Goal: Task Accomplishment & Management: Use online tool/utility

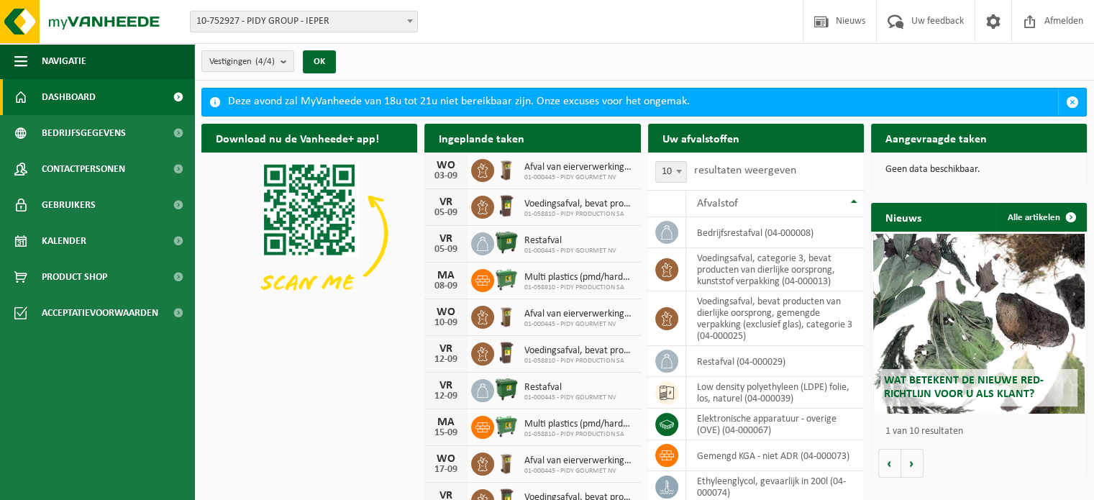
click at [408, 24] on span at bounding box center [410, 21] width 14 height 19
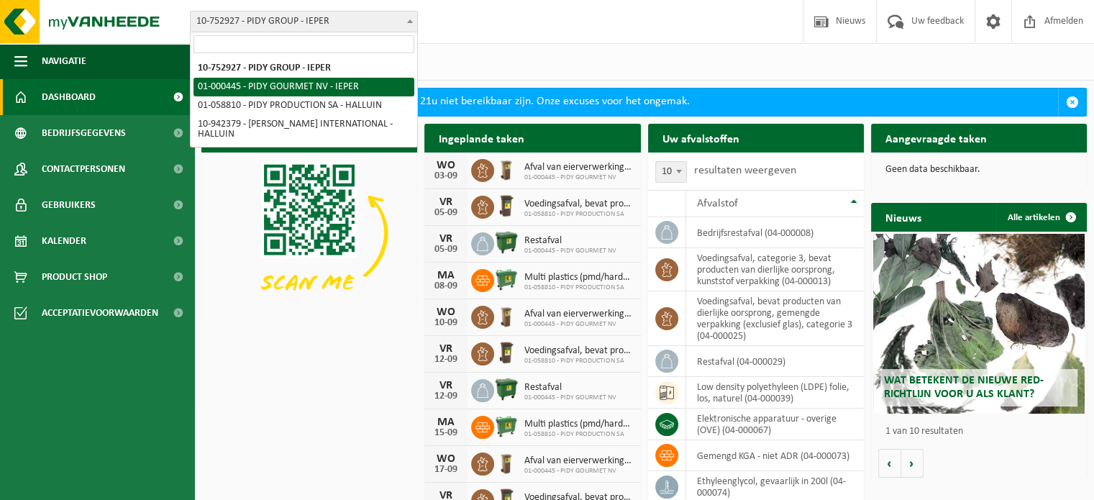
select select "53"
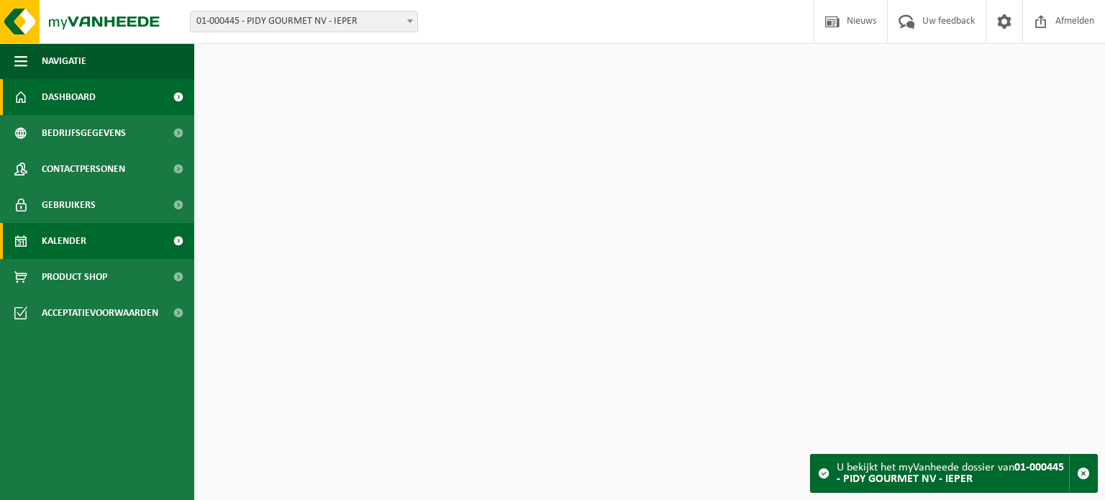
click at [75, 246] on span "Kalender" at bounding box center [64, 241] width 45 height 36
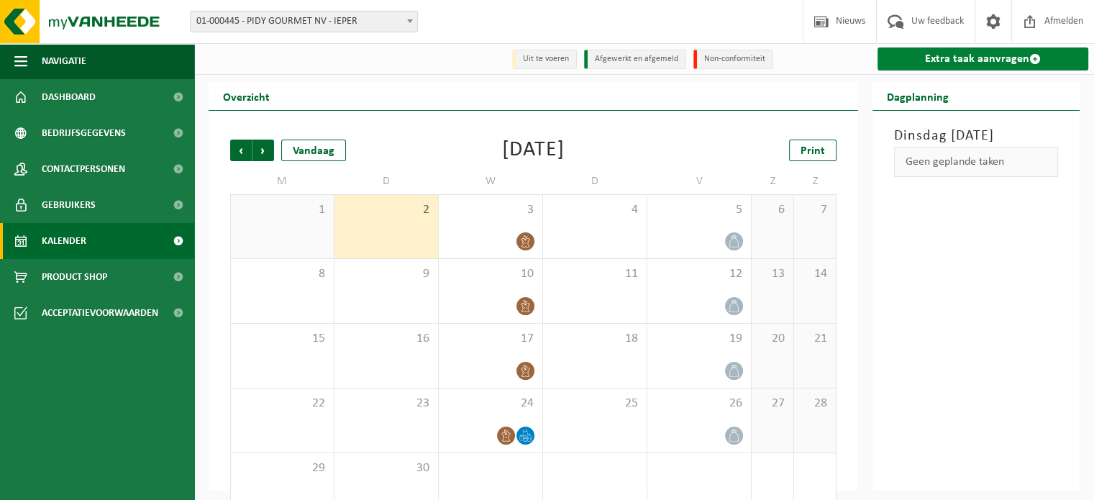
click at [977, 61] on link "Extra taak aanvragen" at bounding box center [983, 58] width 211 height 23
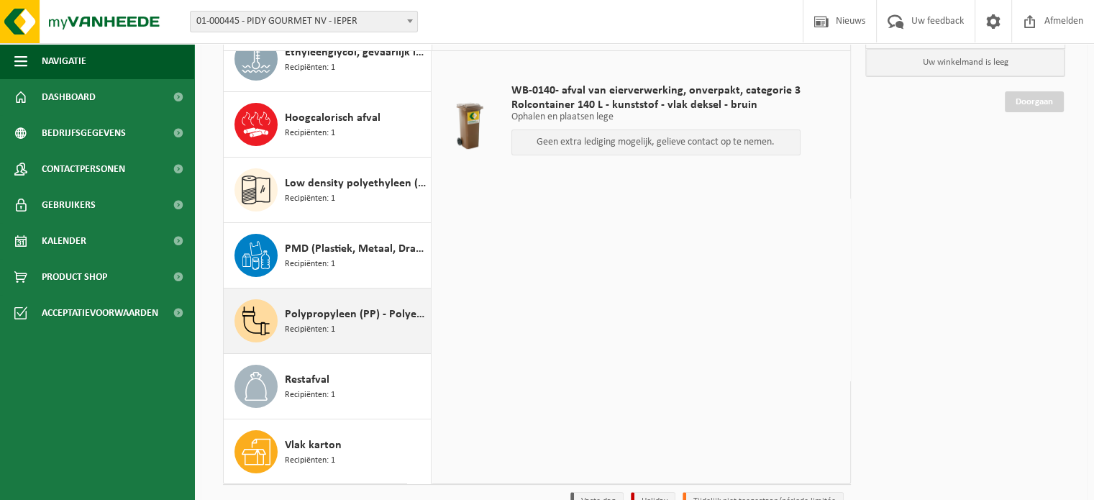
scroll to position [201, 0]
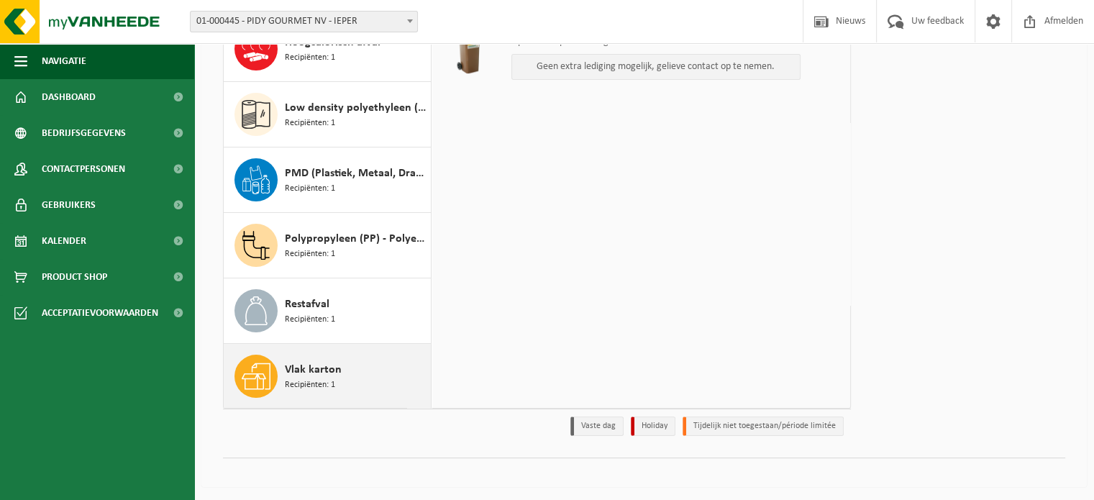
click at [312, 370] on span "Vlak karton" at bounding box center [313, 369] width 57 height 17
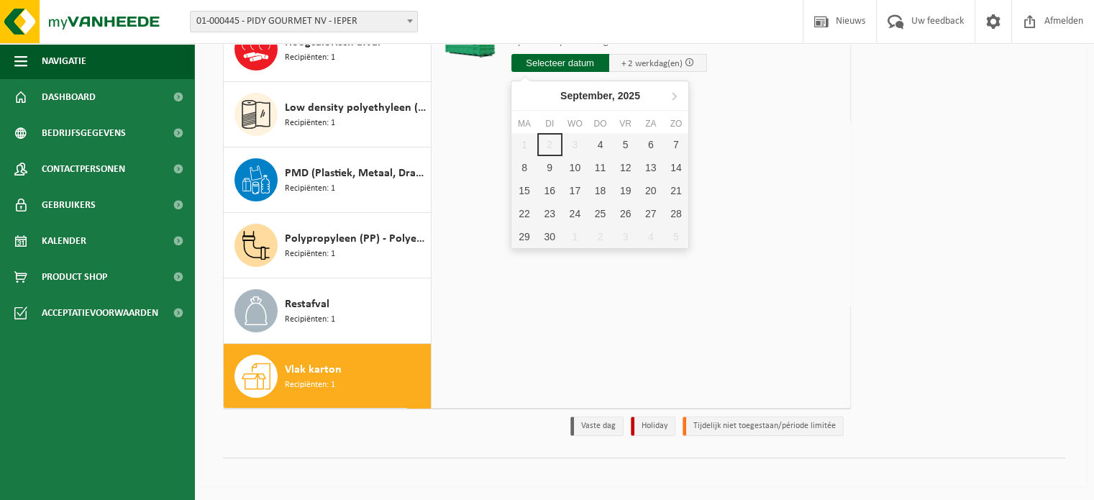
click at [576, 65] on input "text" at bounding box center [561, 63] width 98 height 18
click at [625, 145] on div "5" at bounding box center [625, 144] width 25 height 23
type input "Van 2025-09-05"
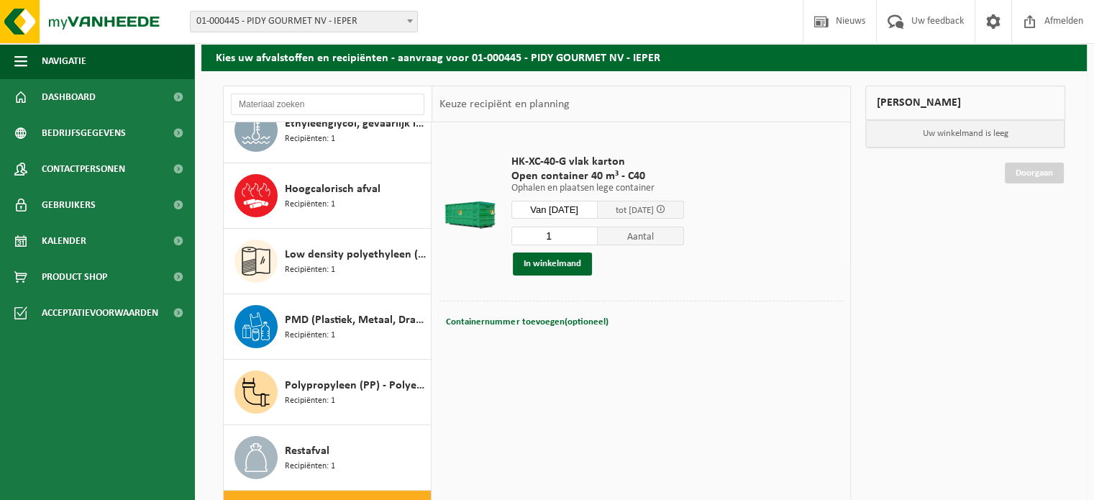
scroll to position [0, 0]
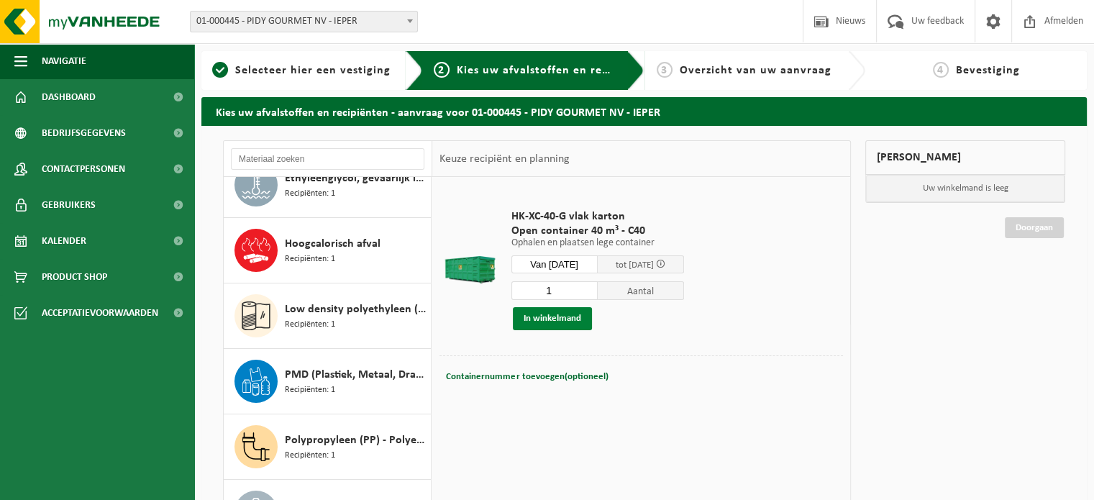
click at [556, 324] on button "In winkelmand" at bounding box center [552, 318] width 79 height 23
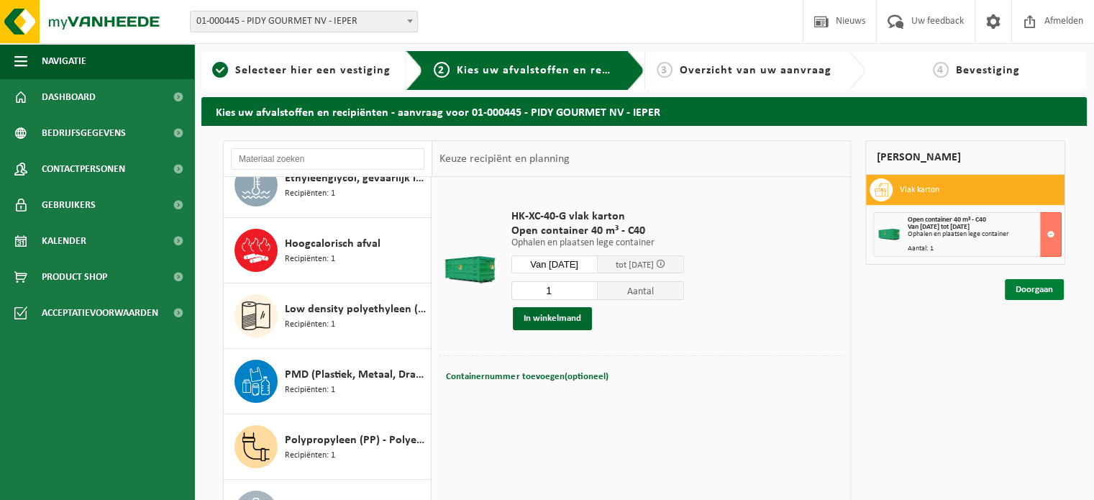
click at [1040, 283] on link "Doorgaan" at bounding box center [1034, 289] width 59 height 21
